Goal: Task Accomplishment & Management: Complete application form

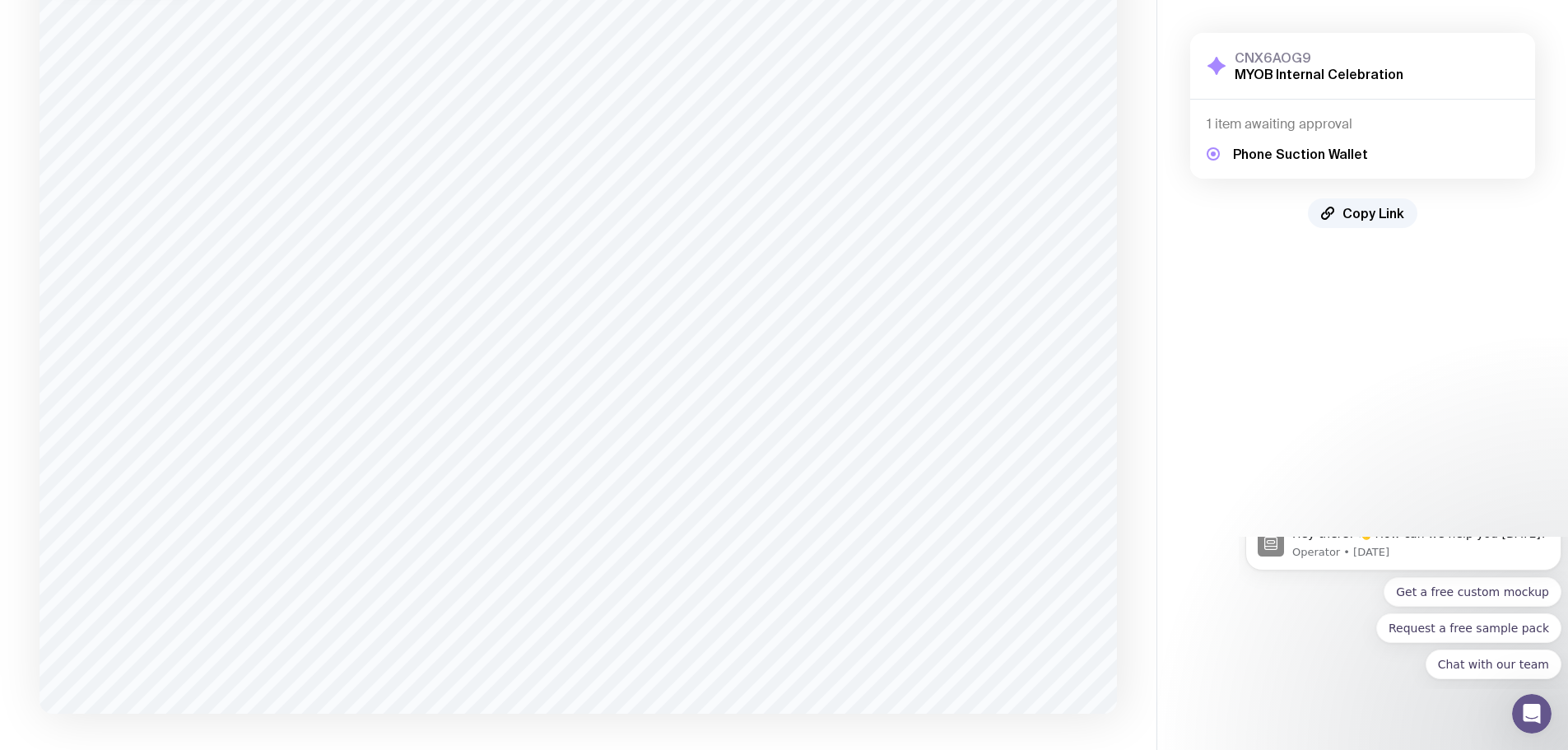
scroll to position [249, 0]
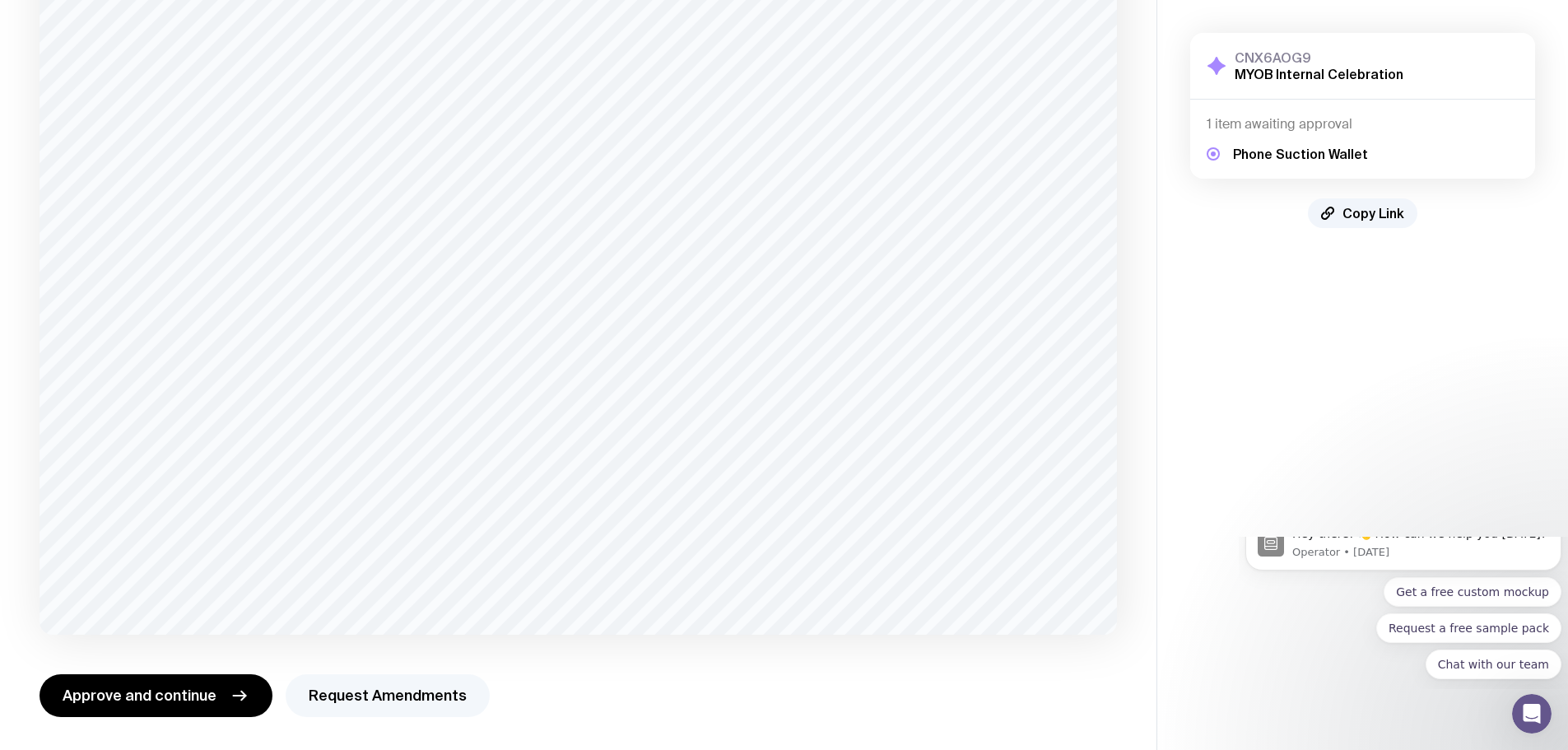
click at [389, 699] on button "Request Amendments" at bounding box center [388, 696] width 204 height 43
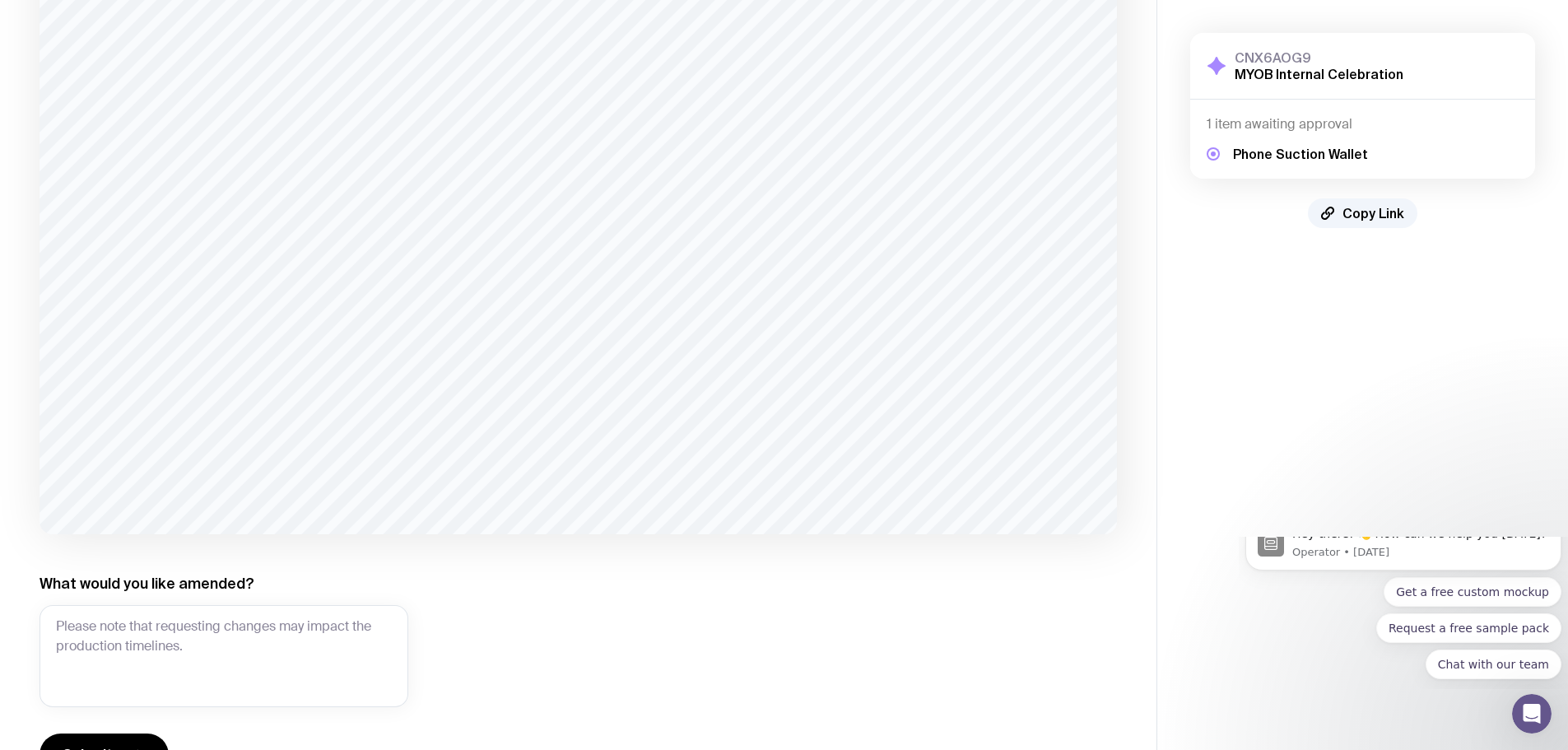
scroll to position [409, 0]
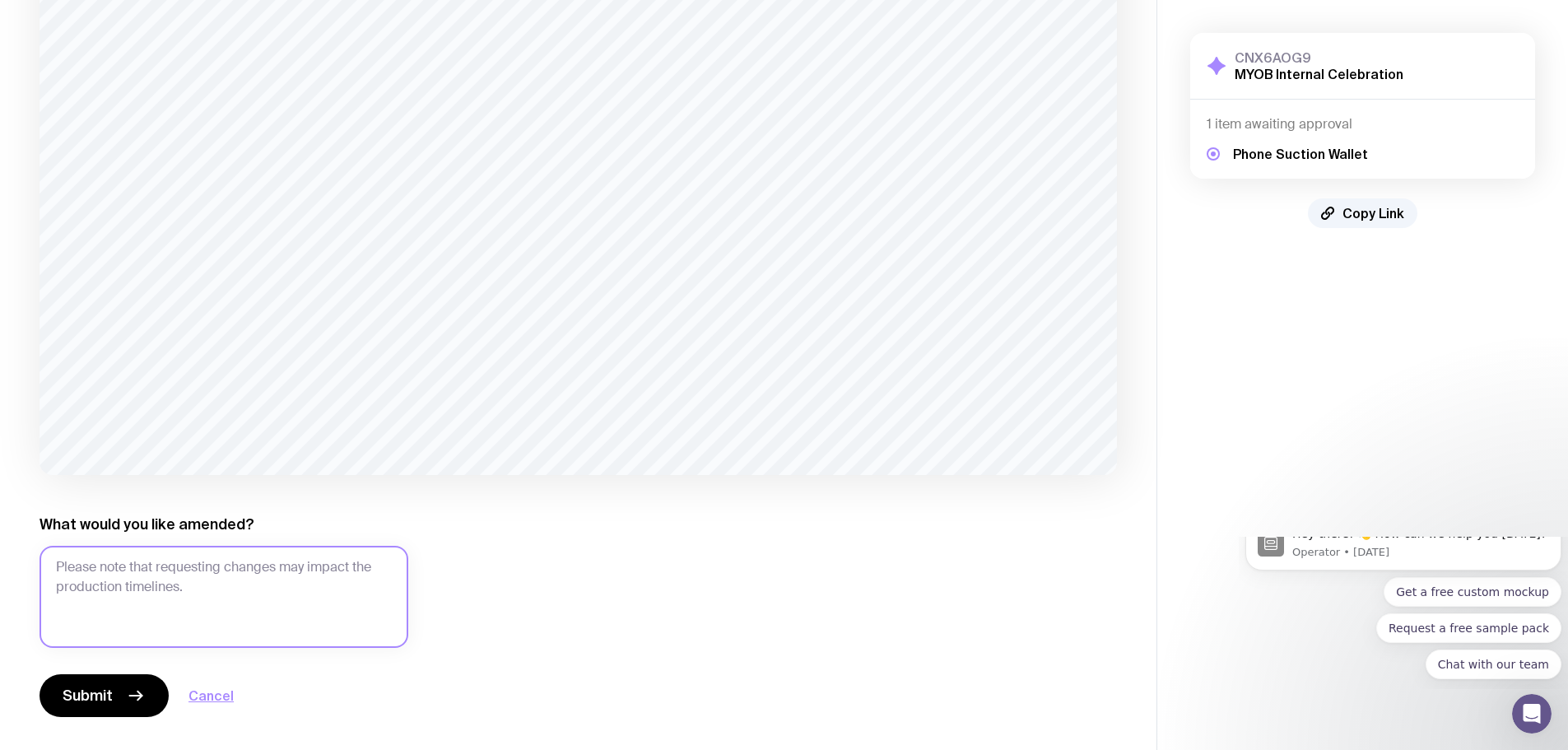
click at [133, 582] on textarea "What would you like amended?" at bounding box center [224, 596] width 368 height 102
click at [175, 586] on textarea "Can we please have the logo changed to MYOB Everyone's businesS?" at bounding box center [224, 596] width 368 height 102
click at [299, 632] on textarea "Can we please have the logo changed to MYOB Everyone's business?" at bounding box center [224, 596] width 368 height 102
type textarea "Can we please have the logo changed to MYOB Everyone's business? I will email i…"
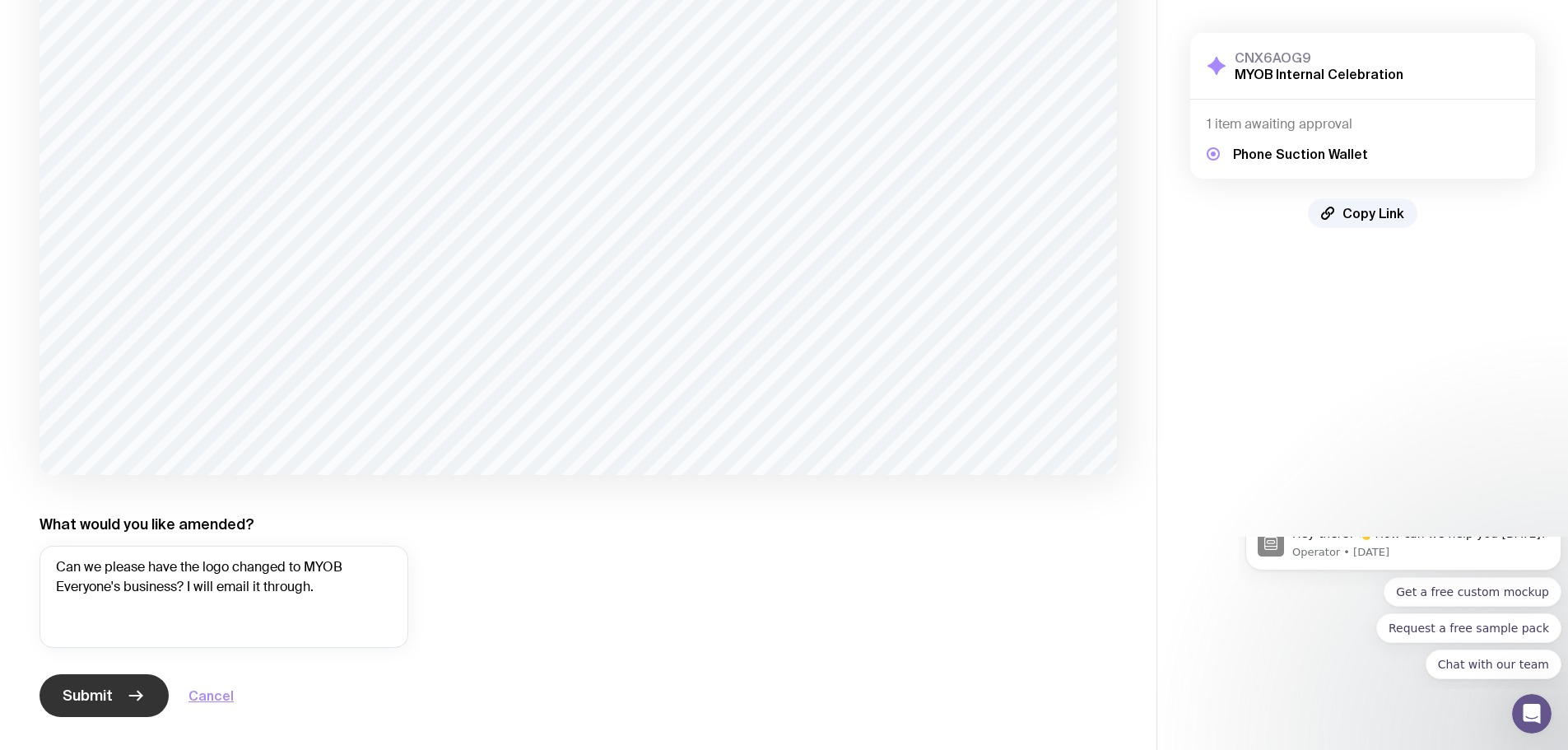
click at [117, 699] on button "Submit" at bounding box center [104, 696] width 129 height 43
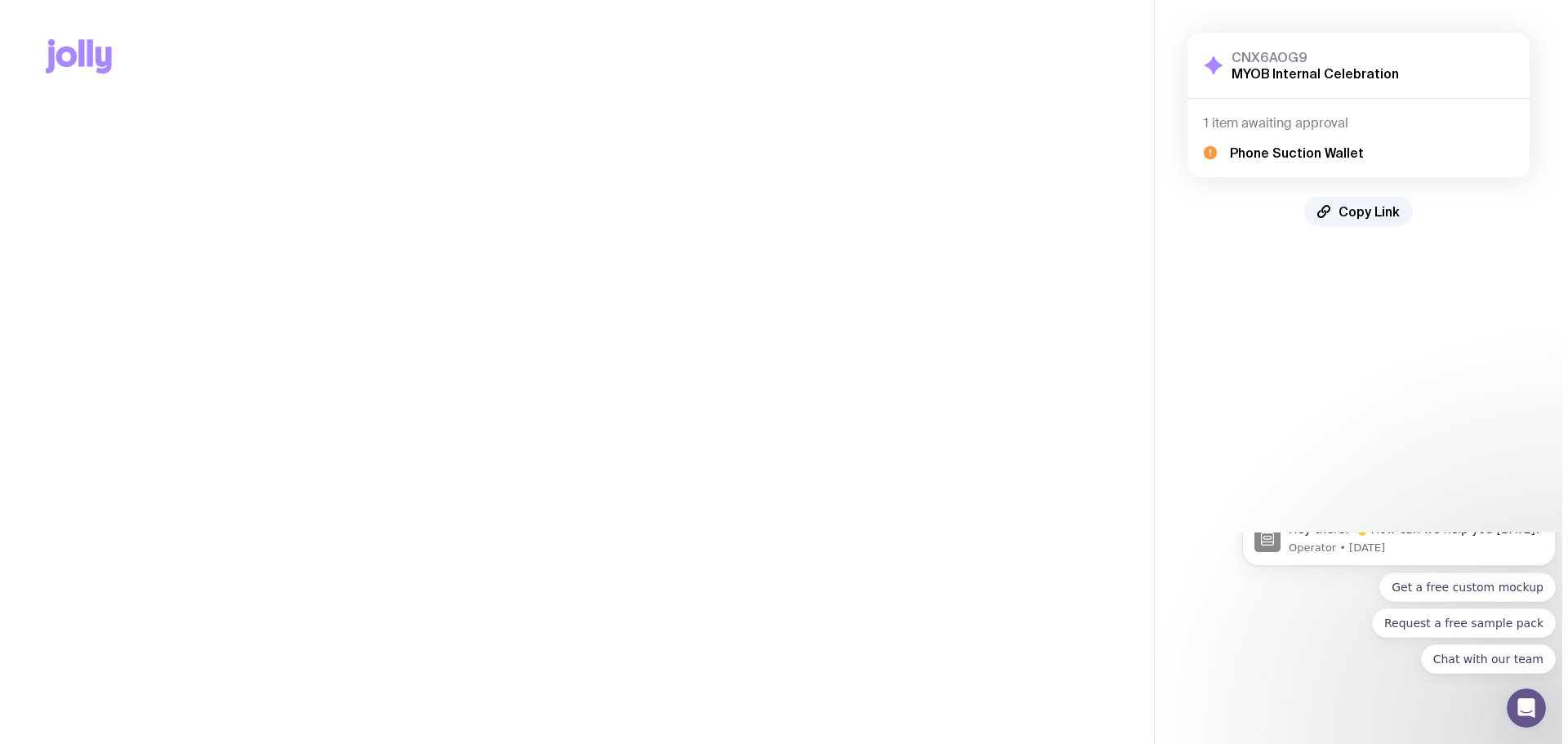
scroll to position [0, 0]
